Goal: Contribute content

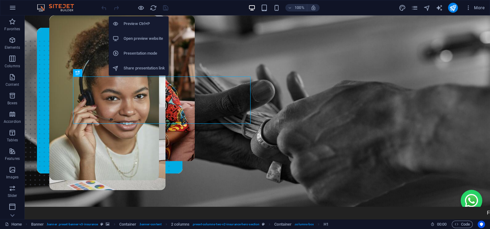
click at [139, 36] on h6 "Open preview website" at bounding box center [143, 38] width 41 height 7
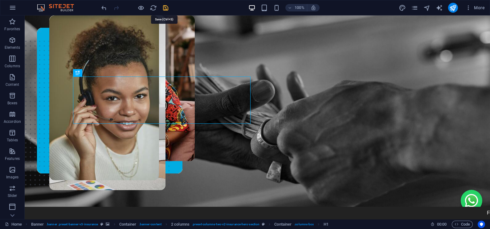
click at [164, 9] on icon "save" at bounding box center [165, 7] width 7 height 7
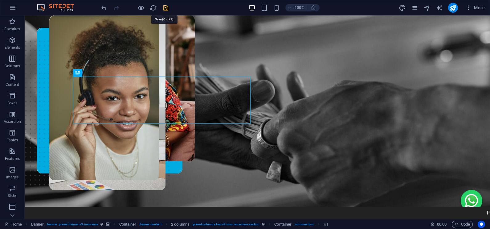
click at [162, 6] on icon "save" at bounding box center [165, 7] width 7 height 7
